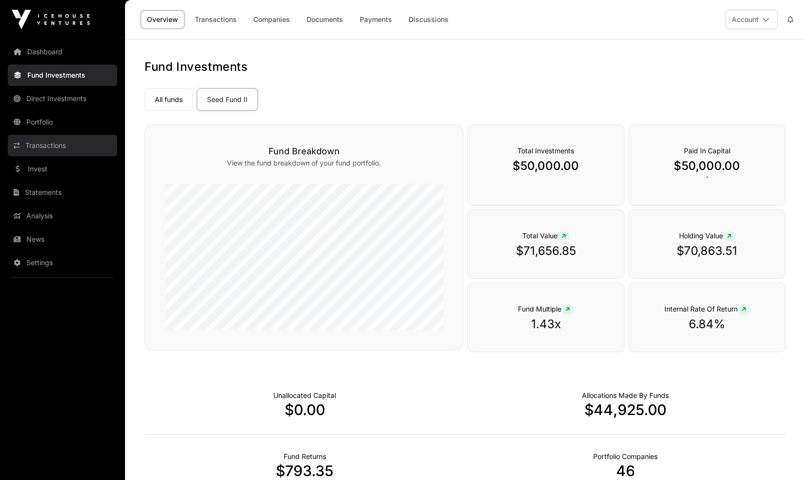
click at [44, 144] on link "Transactions" at bounding box center [62, 145] width 109 height 21
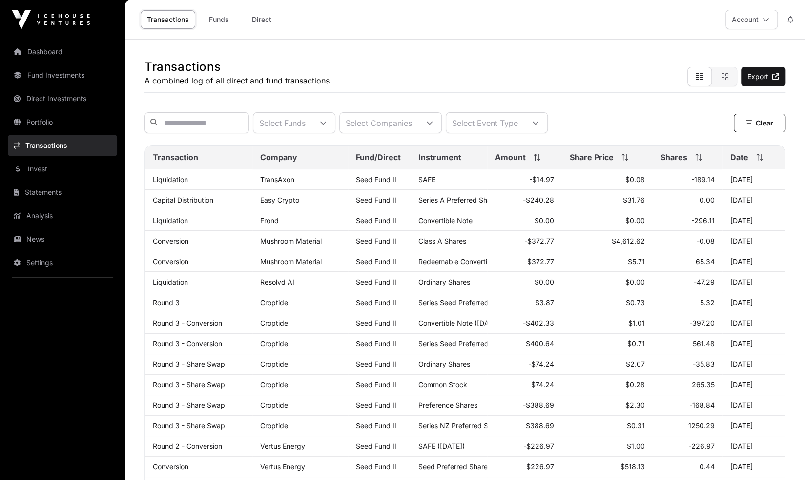
click at [44, 144] on link "Transactions" at bounding box center [62, 145] width 109 height 21
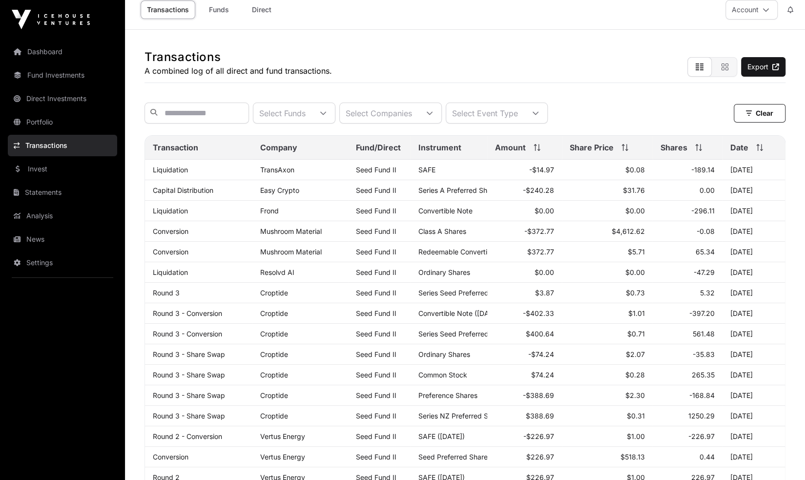
scroll to position [9, 0]
click at [45, 74] on link "Fund Investments" at bounding box center [62, 74] width 109 height 21
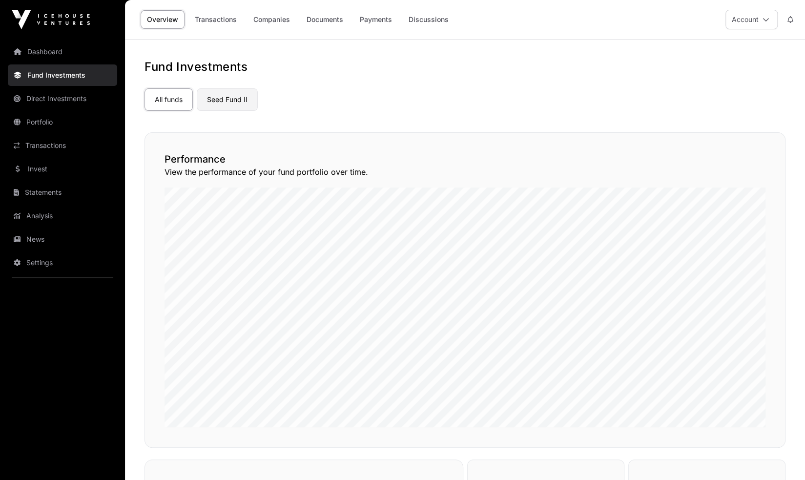
click at [218, 95] on link "Seed Fund II" at bounding box center [227, 99] width 61 height 22
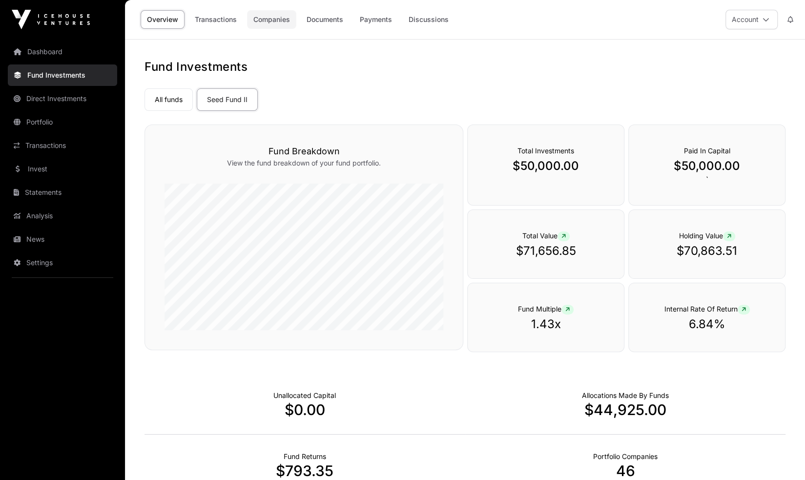
click at [277, 18] on link "Companies" at bounding box center [271, 19] width 49 height 19
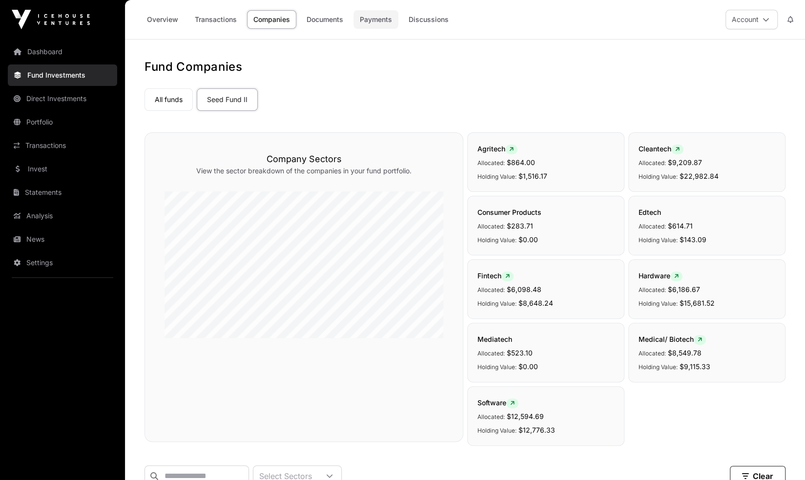
click at [382, 14] on link "Payments" at bounding box center [375, 19] width 45 height 19
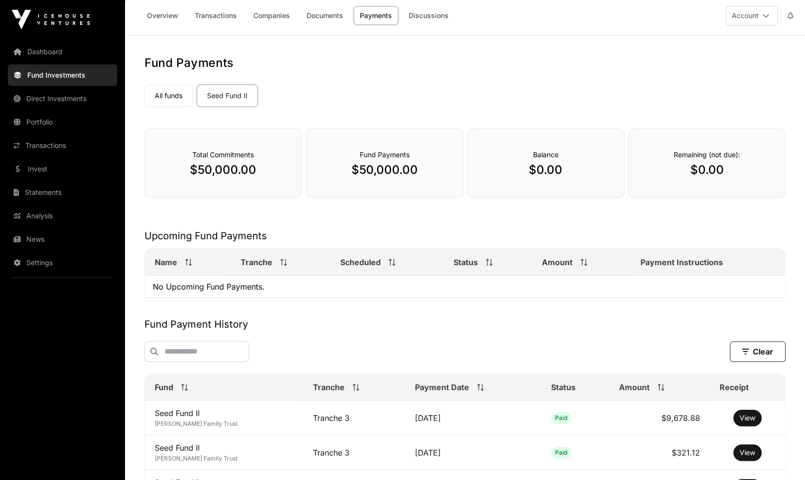
scroll to position [3, 0]
click at [427, 10] on link "Discussions" at bounding box center [428, 16] width 53 height 19
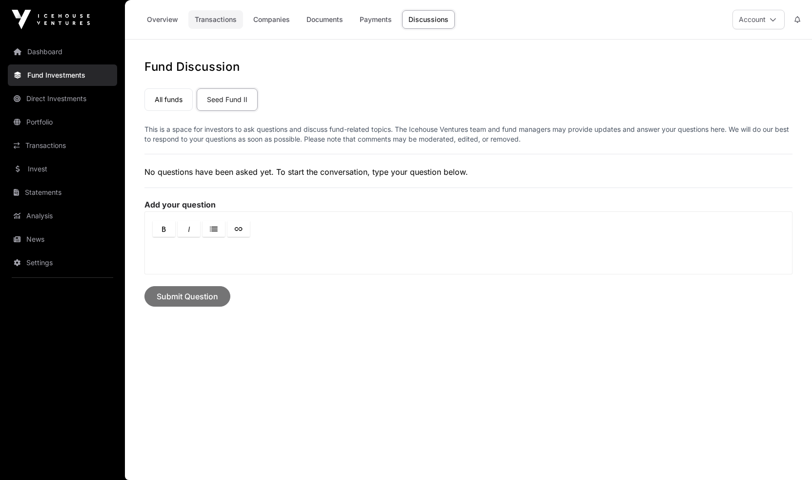
click at [224, 20] on link "Transactions" at bounding box center [215, 19] width 55 height 19
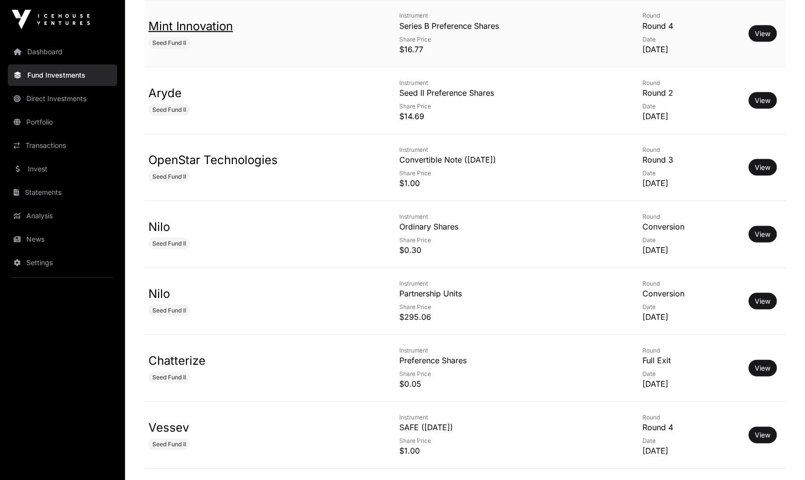
scroll to position [3597, 0]
